Goal: Task Accomplishment & Management: Use online tool/utility

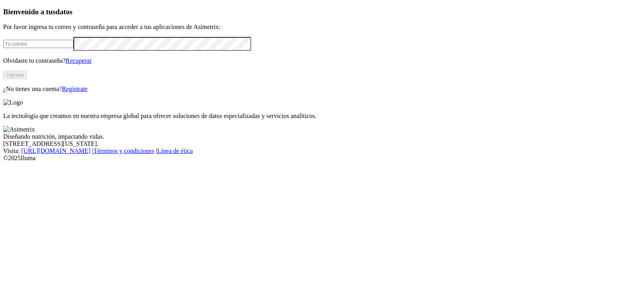
type input "[EMAIL_ADDRESS][DOMAIN_NAME]"
click at [27, 79] on button "Ingresa" at bounding box center [15, 75] width 24 height 8
